Goal: Transaction & Acquisition: Purchase product/service

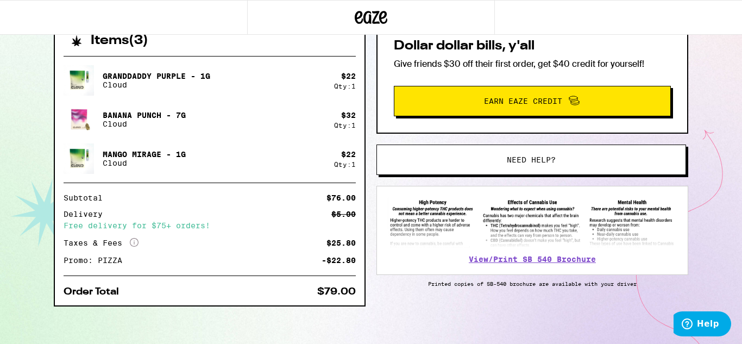
scroll to position [257, 0]
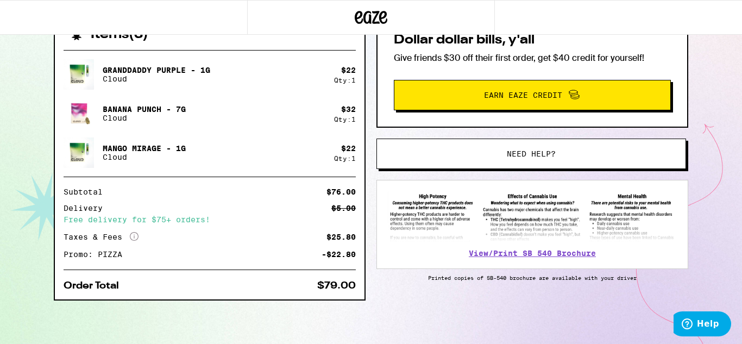
click at [525, 154] on span "Need help?" at bounding box center [531, 154] width 49 height 8
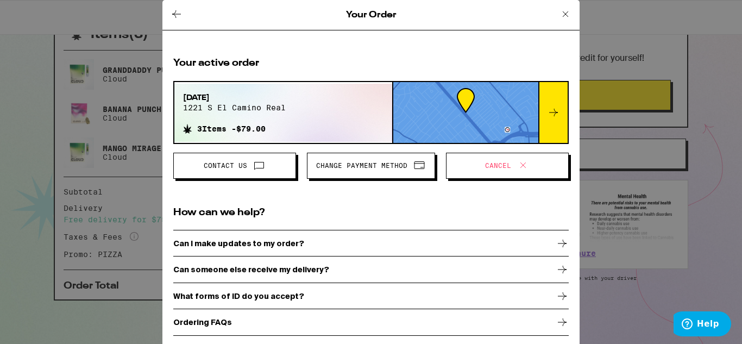
click at [478, 161] on span "Cancel" at bounding box center [507, 166] width 104 height 14
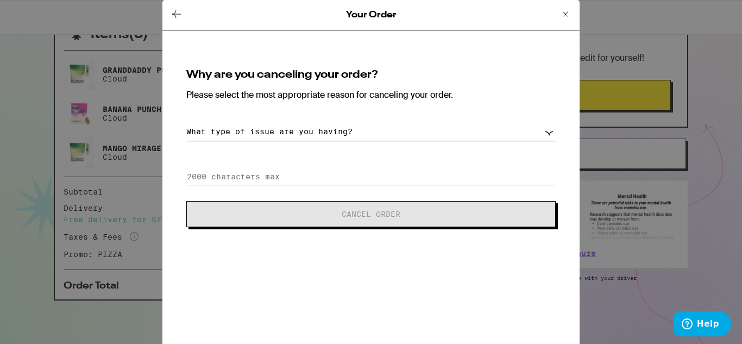
click at [382, 126] on select "What type of issue are you having? Order taking too long Order arriving too soo…" at bounding box center [371, 131] width 370 height 19
select select "payment-issues"
click at [186, 122] on select "What type of issue are you having? Order taking too long Order arriving too soo…" at bounding box center [371, 131] width 370 height 19
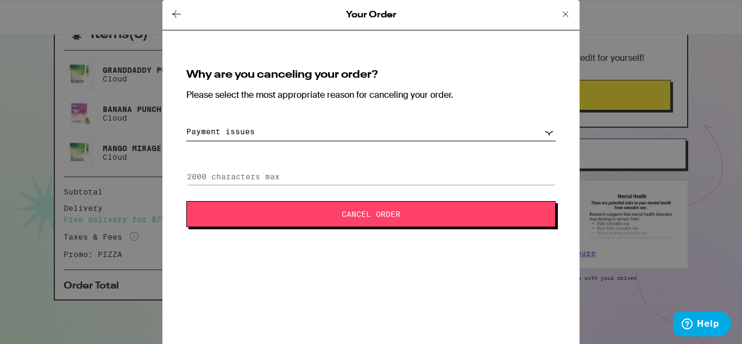
click at [342, 212] on span "Cancel Order" at bounding box center [371, 214] width 59 height 8
